Goal: Check status: Check status

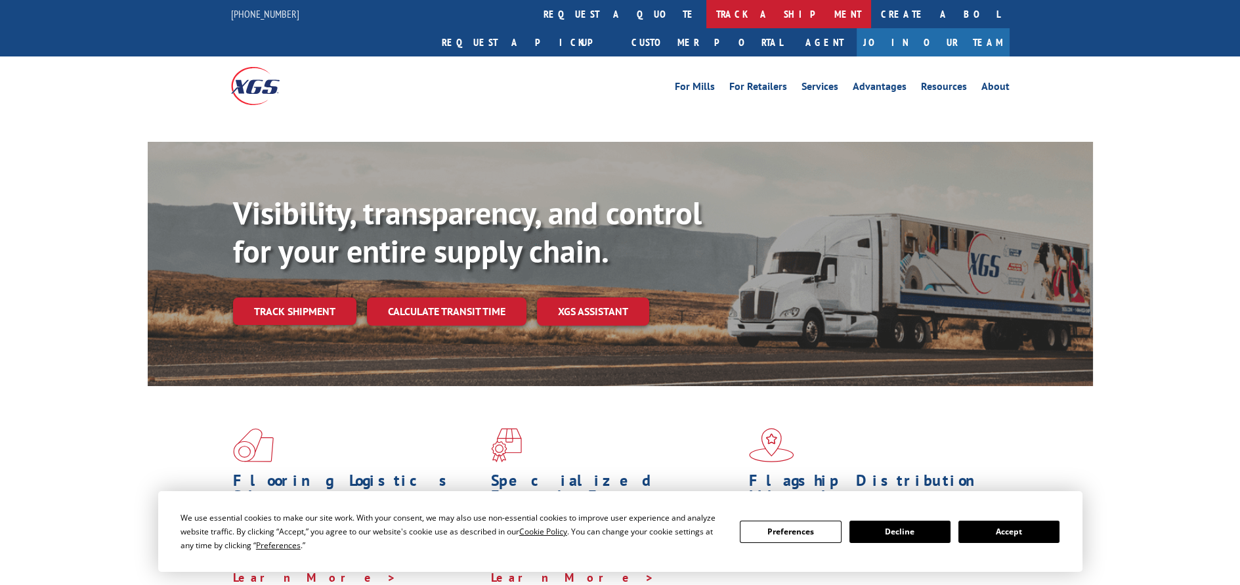
click at [706, 18] on link "track a shipment" at bounding box center [788, 14] width 165 height 28
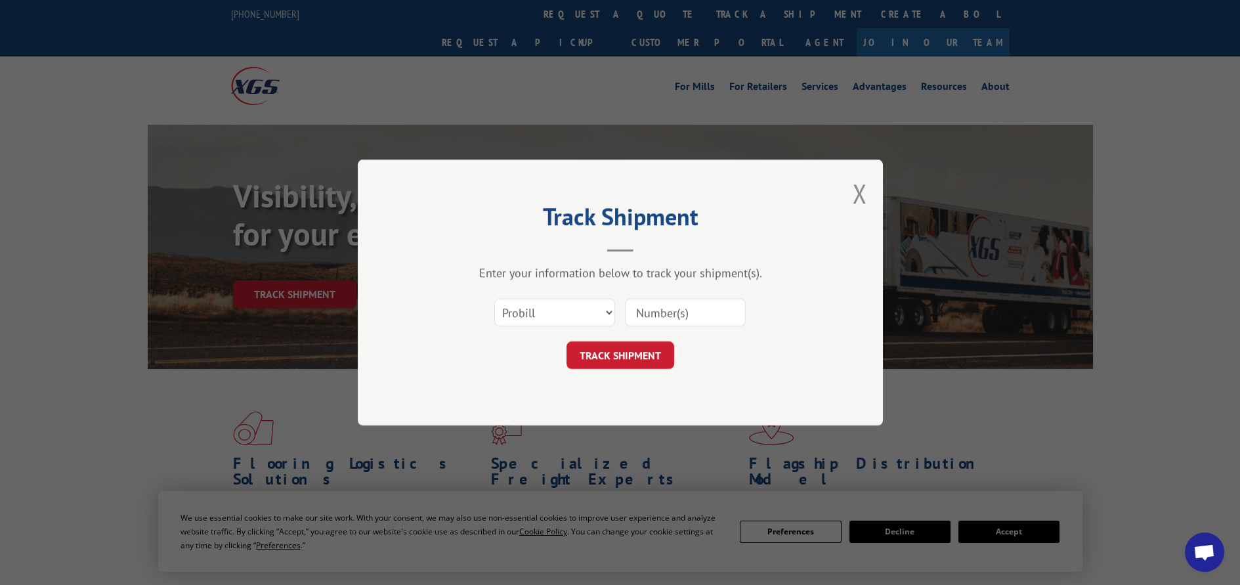
click at [607, 316] on select "Select category... Probill BOL PO" at bounding box center [554, 313] width 121 height 28
select select "po"
click at [494, 299] on select "Select category... Probill BOL PO" at bounding box center [554, 313] width 121 height 28
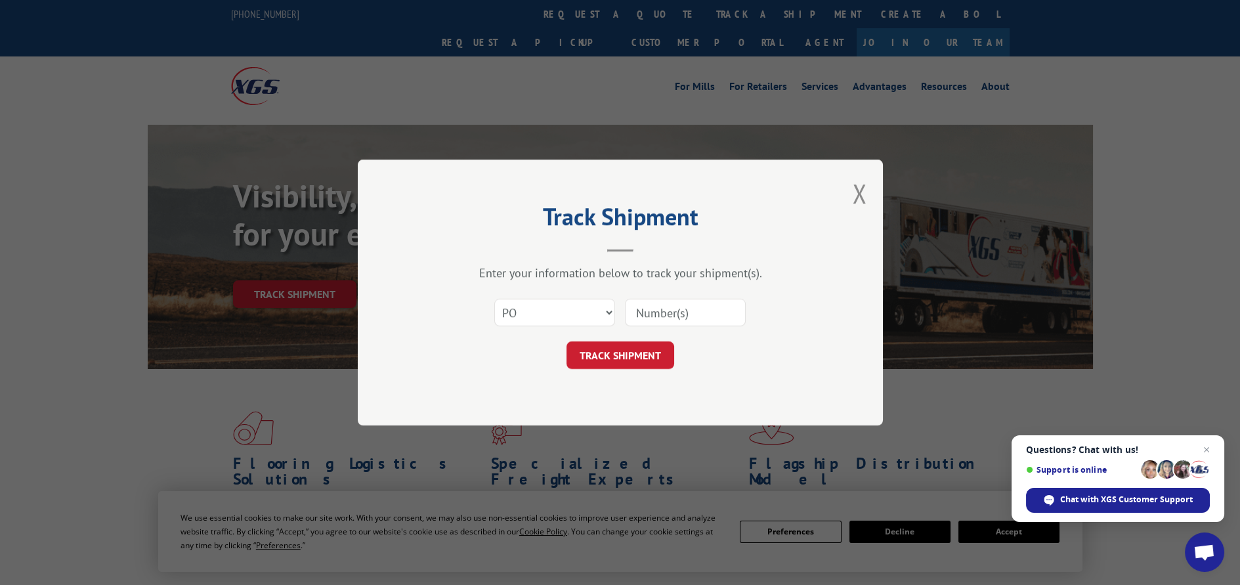
click at [657, 313] on input at bounding box center [685, 313] width 121 height 28
paste input "12528938"
type input "12528938"
click at [644, 360] on button "TRACK SHIPMENT" at bounding box center [621, 355] width 108 height 28
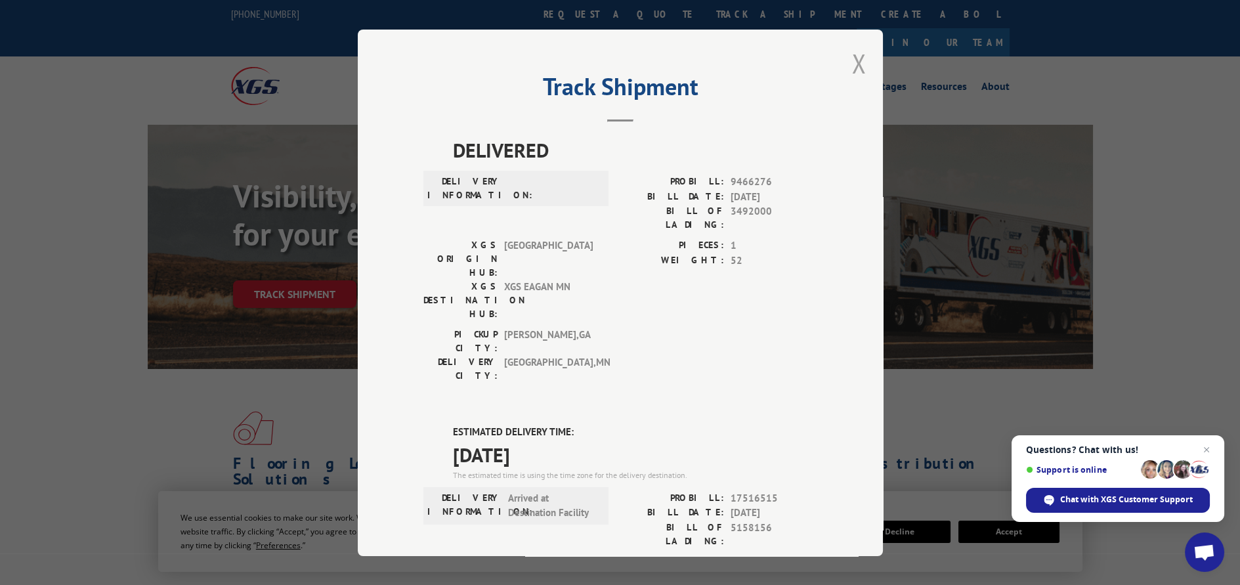
click at [852, 60] on button "Close modal" at bounding box center [859, 63] width 14 height 35
